Goal: Navigation & Orientation: Find specific page/section

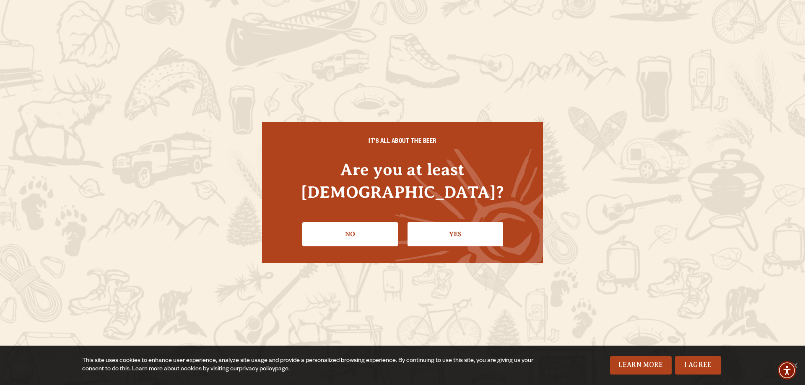
click at [431, 222] on link "Yes" at bounding box center [456, 234] width 96 height 24
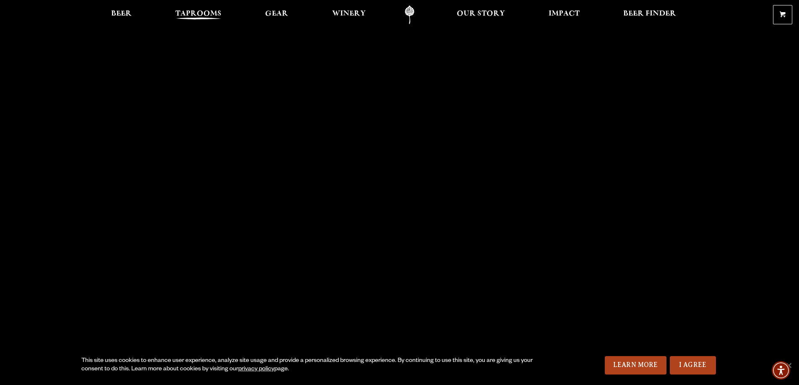
click at [211, 13] on span "Taprooms" at bounding box center [198, 13] width 46 height 7
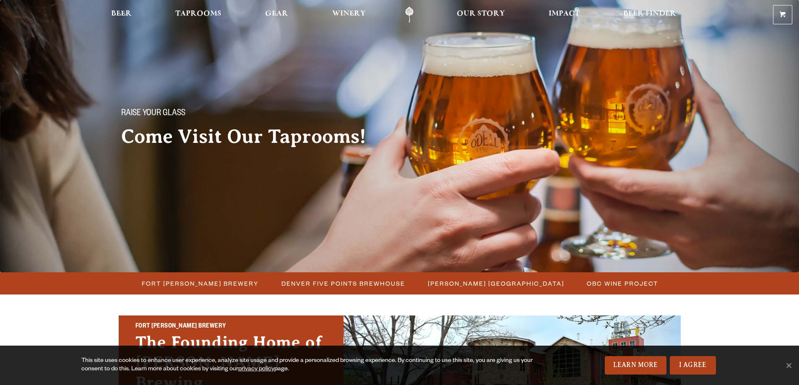
scroll to position [210, 0]
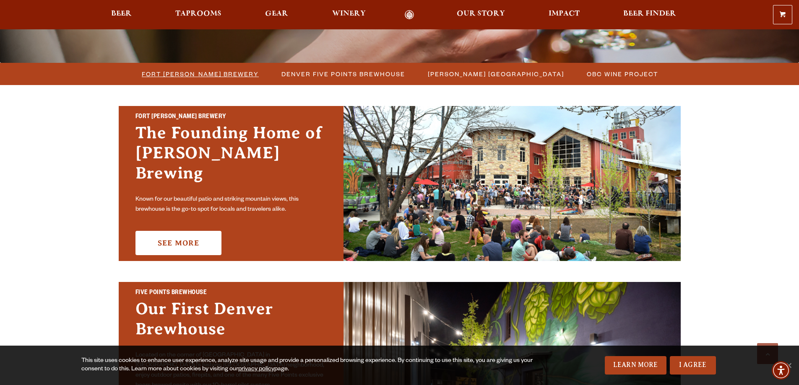
click at [218, 70] on span "Fort [PERSON_NAME] Brewery" at bounding box center [200, 74] width 117 height 12
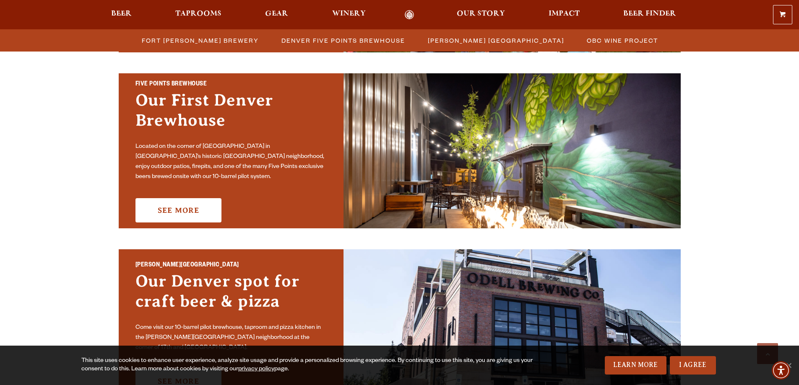
scroll to position [419, 0]
